Goal: Obtain resource: Obtain resource

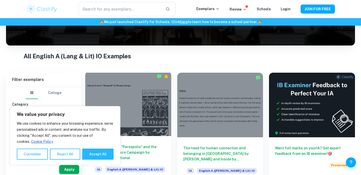
scroll to position [75, 0]
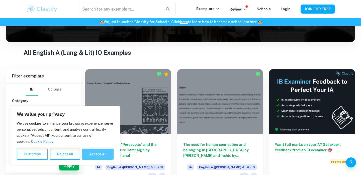
click at [94, 155] on button "Accept All" at bounding box center [97, 153] width 31 height 11
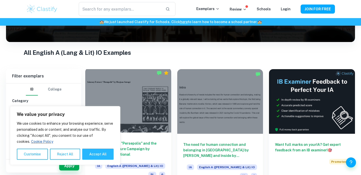
checkbox input "true"
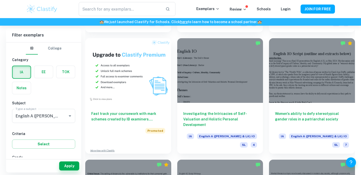
scroll to position [349, 0]
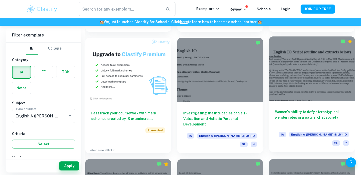
click at [293, 73] on div at bounding box center [312, 68] width 86 height 64
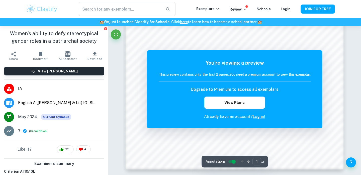
scroll to position [506, 0]
